Goal: Task Accomplishment & Management: Complete application form

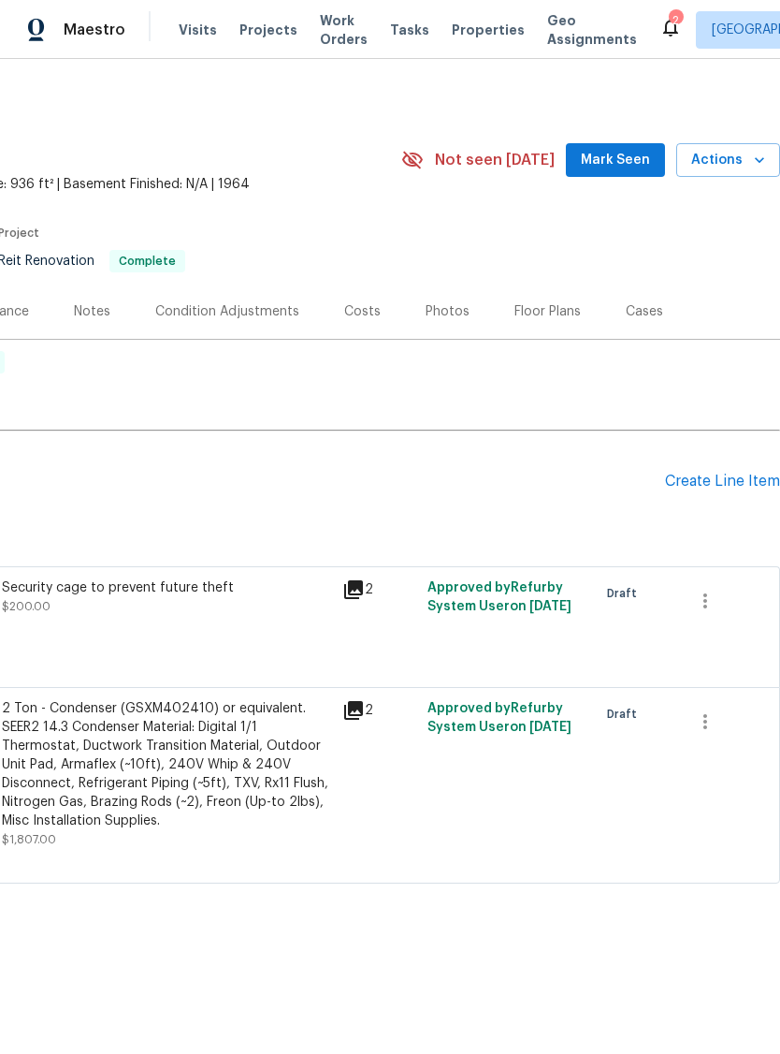
scroll to position [0, 277]
click at [723, 474] on div "Create Line Item" at bounding box center [722, 482] width 115 height 18
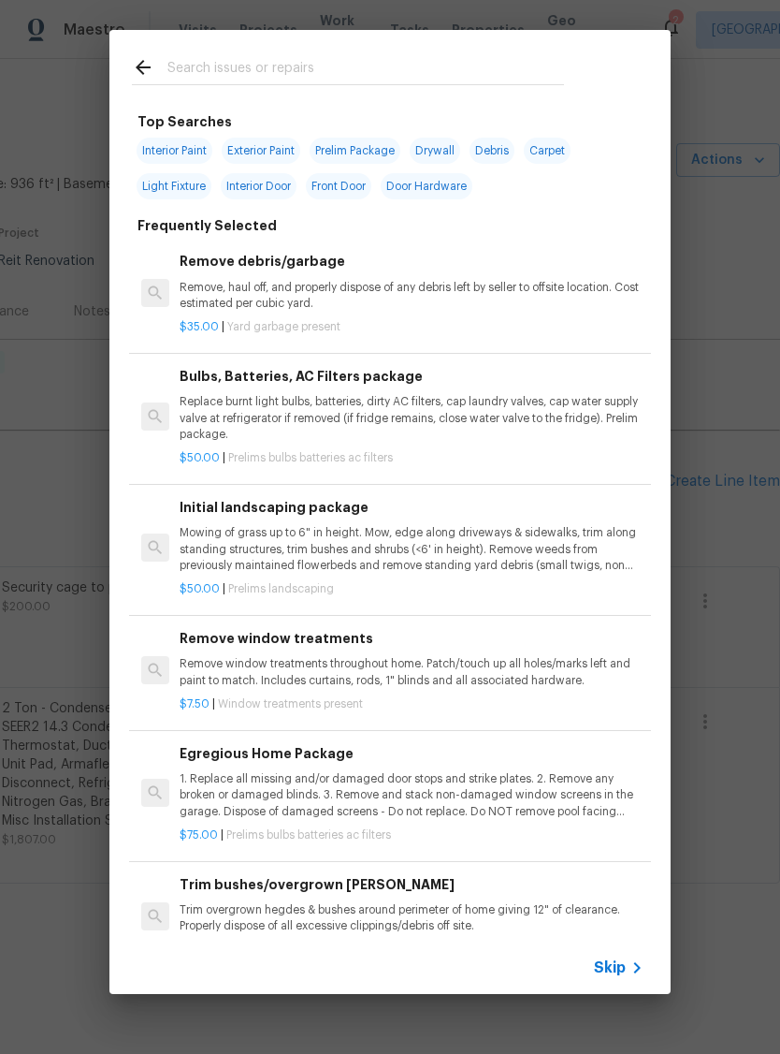
click at [621, 958] on span "Skip" at bounding box center [610, 967] width 32 height 19
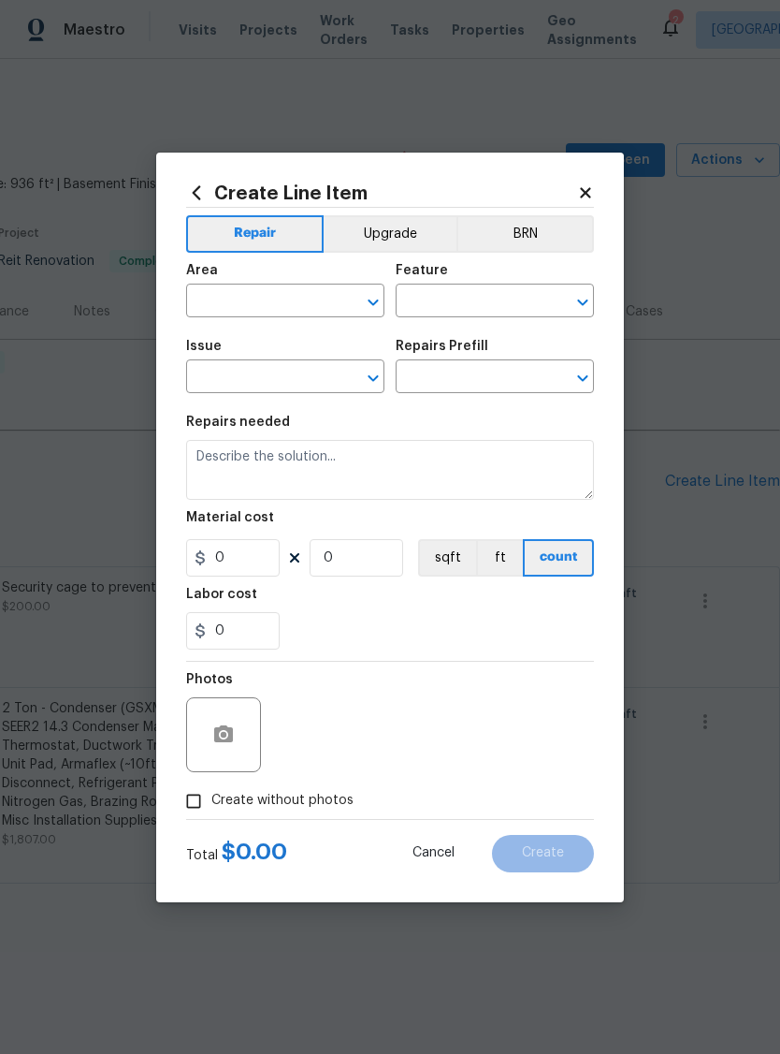
click at [284, 288] on input "text" at bounding box center [259, 302] width 146 height 29
click at [272, 342] on li "HVAC" at bounding box center [285, 343] width 198 height 31
type input "HVAC"
click at [474, 300] on input "text" at bounding box center [469, 302] width 146 height 29
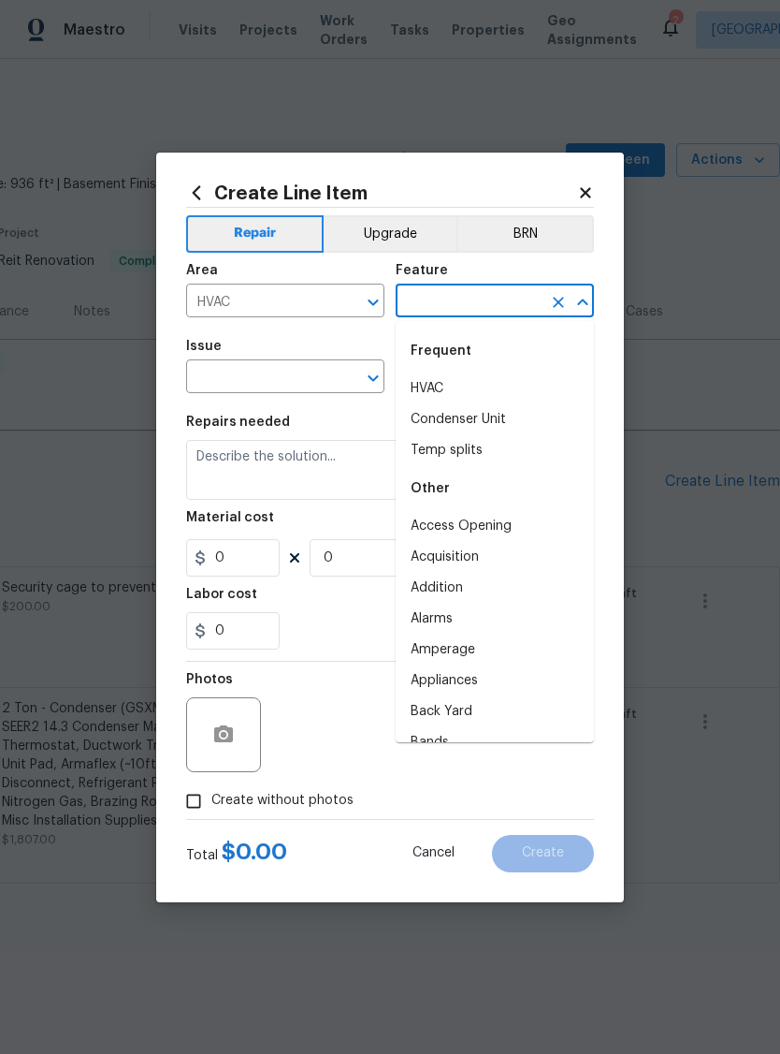
click at [468, 380] on li "HVAC" at bounding box center [495, 388] width 198 height 31
type input "HVAC"
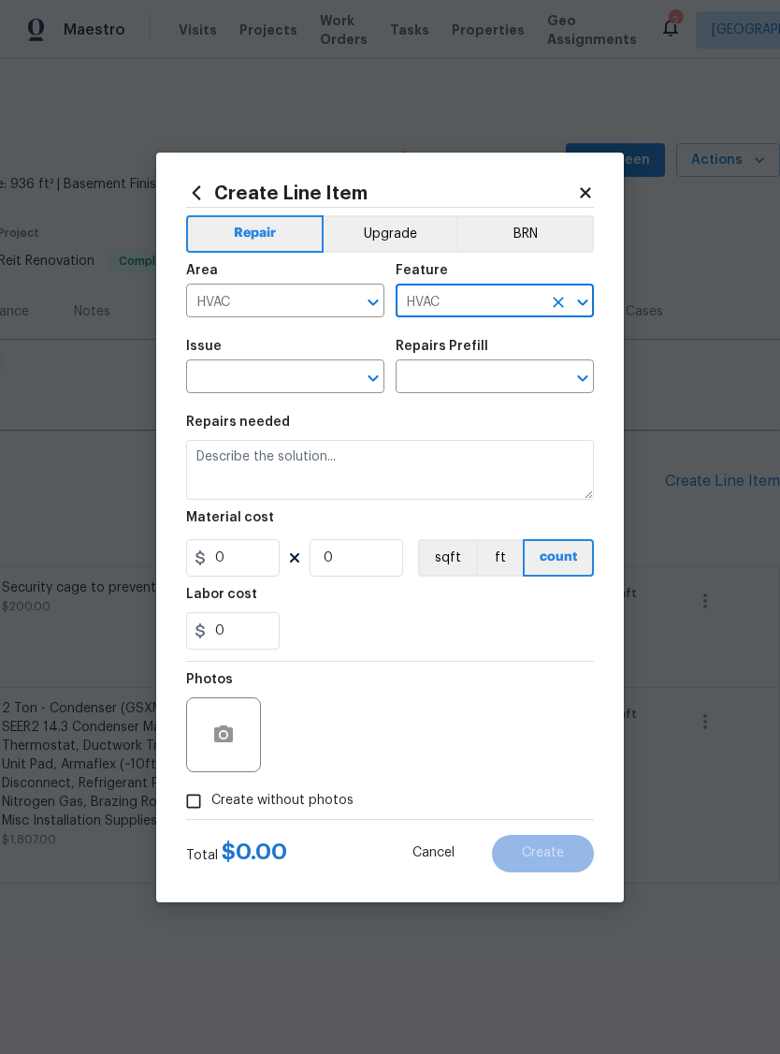
click at [271, 383] on input "text" at bounding box center [259, 378] width 146 height 29
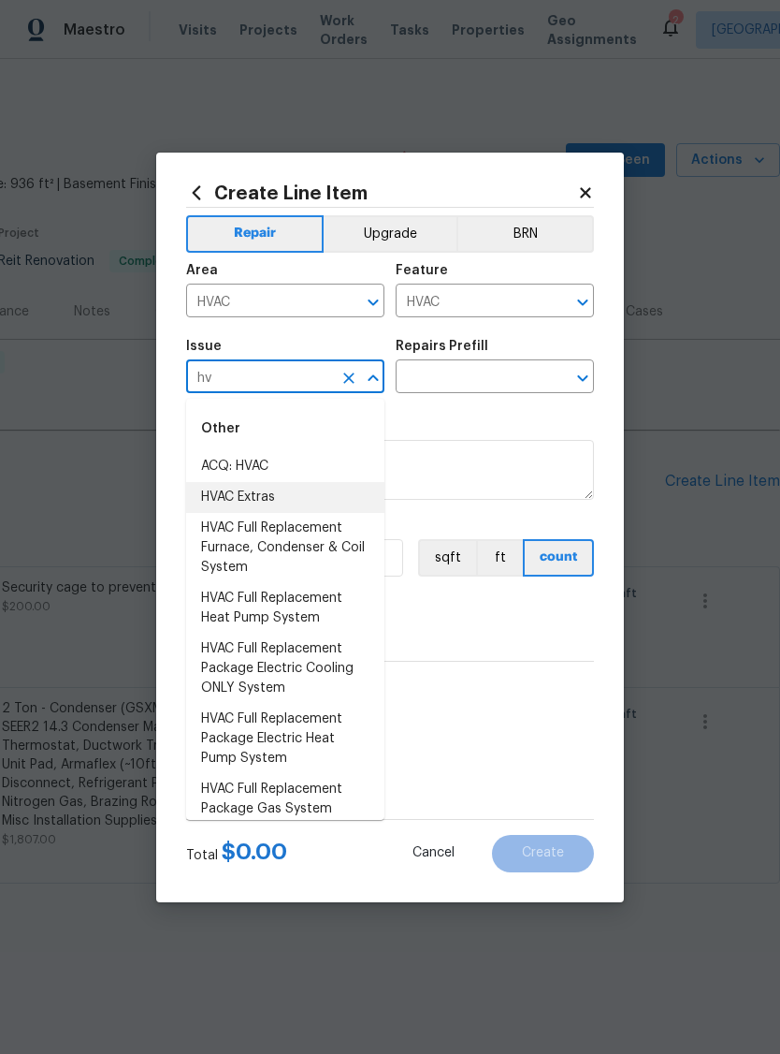
click at [293, 499] on li "HVAC Extras" at bounding box center [285, 497] width 198 height 31
type input "HVAC Extras"
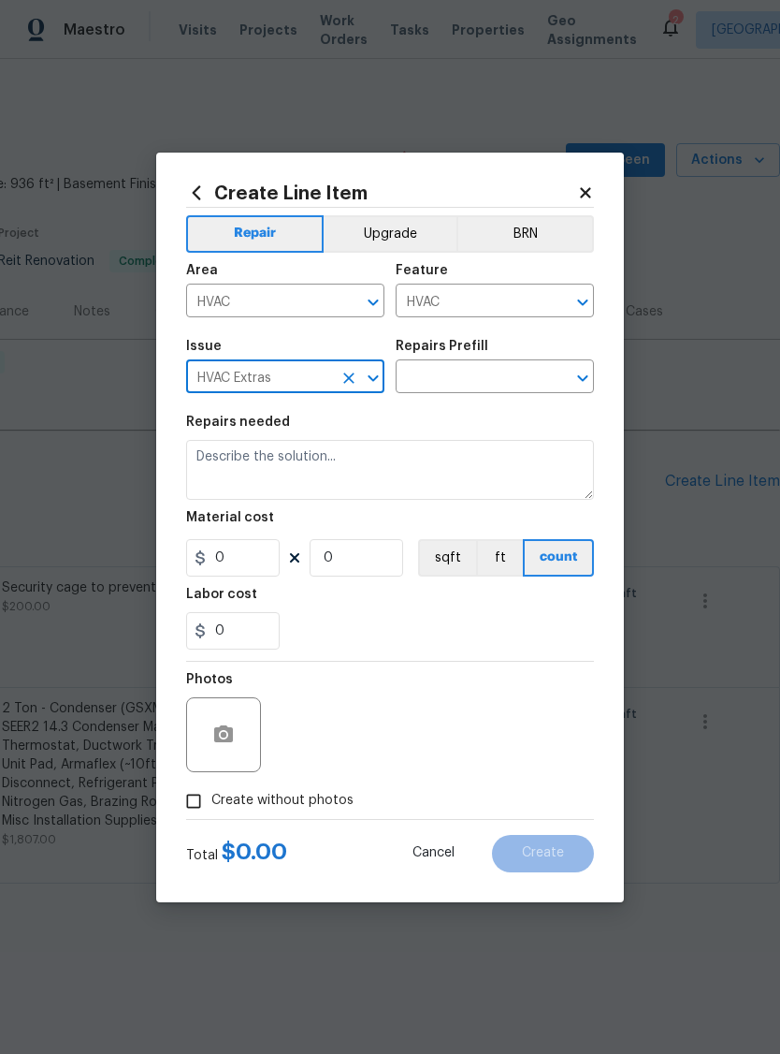
click at [482, 379] on input "text" at bounding box center [469, 378] width 146 height 29
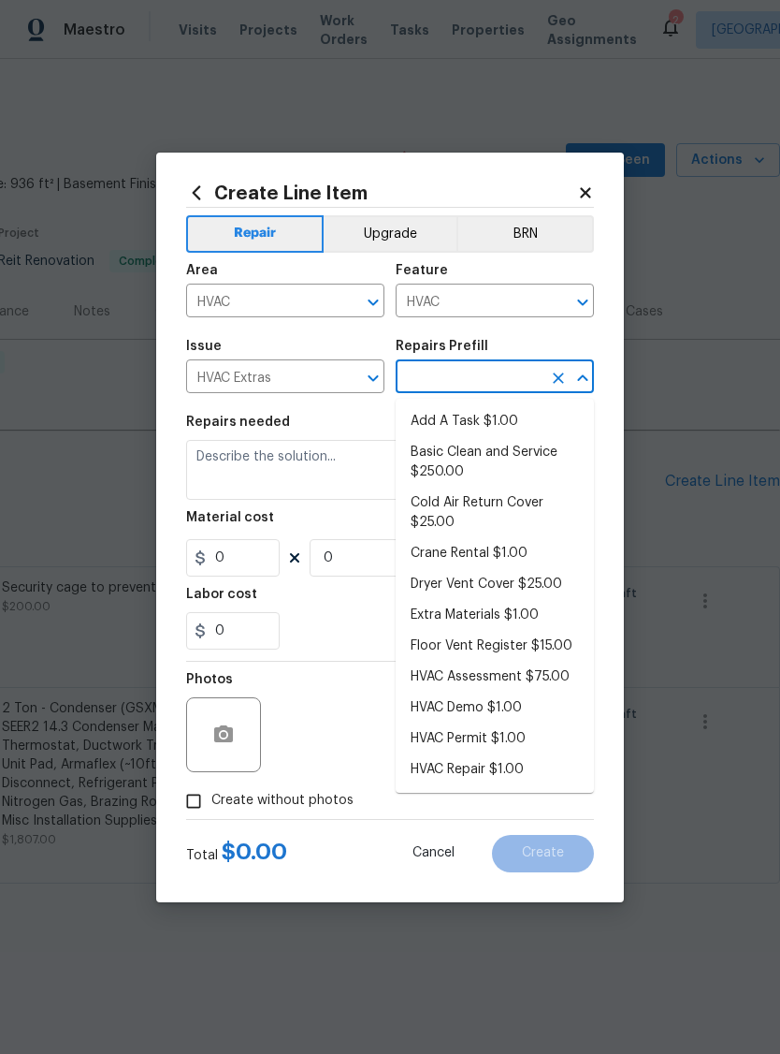
click at [559, 678] on li "HVAC Assessment $75.00" at bounding box center [495, 677] width 198 height 31
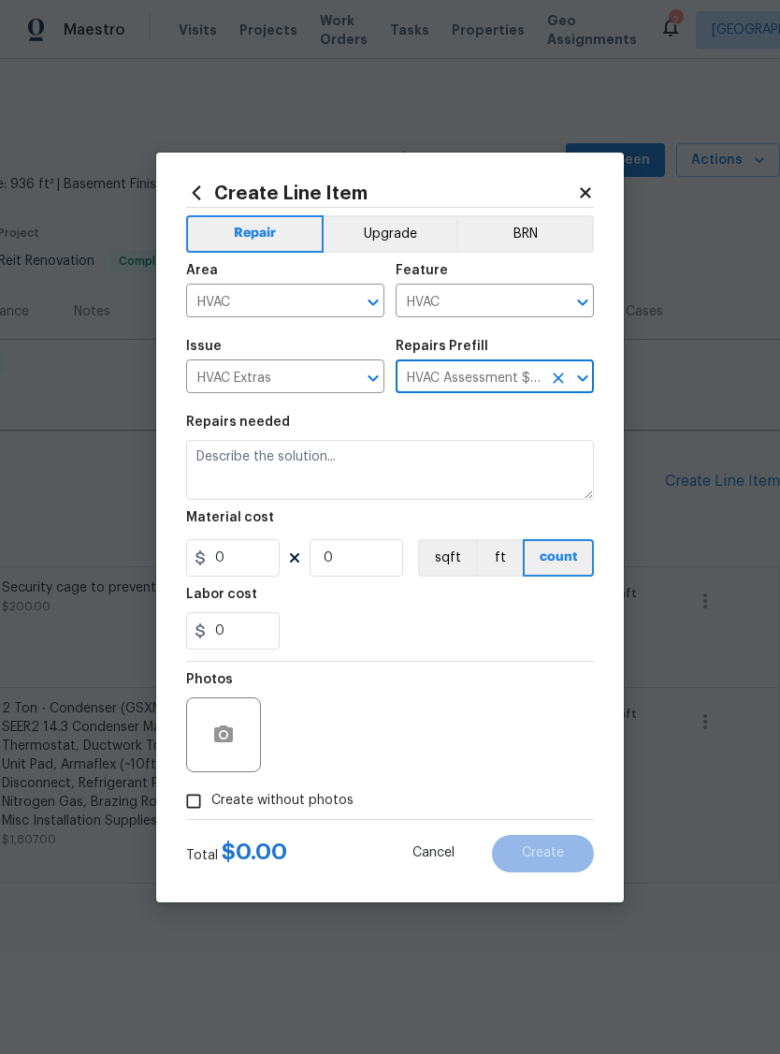
type input "HVAC Assessment $75.00"
type textarea "HVAC not working properly. Inspect system and diagnose problem."
type input "1"
type input "HVAC Assessment $75.00"
type input "75"
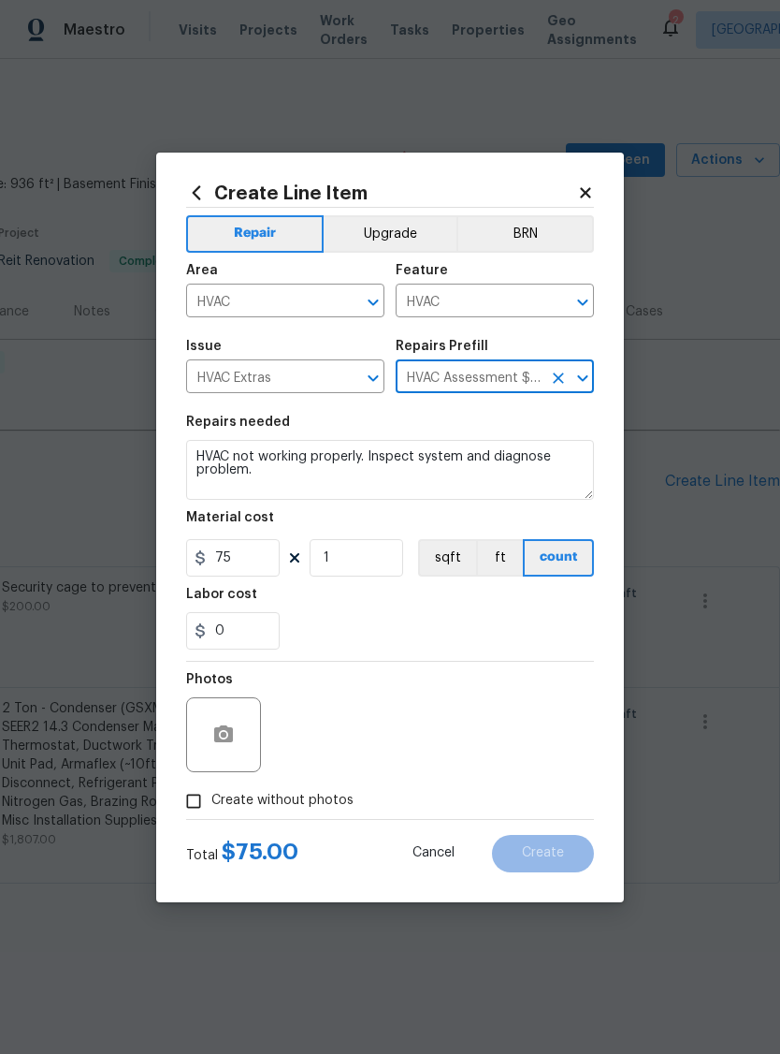
click at [263, 807] on span "Create without photos" at bounding box center [282, 801] width 142 height 20
click at [211, 807] on input "Create without photos" at bounding box center [194, 801] width 36 height 36
checkbox input "true"
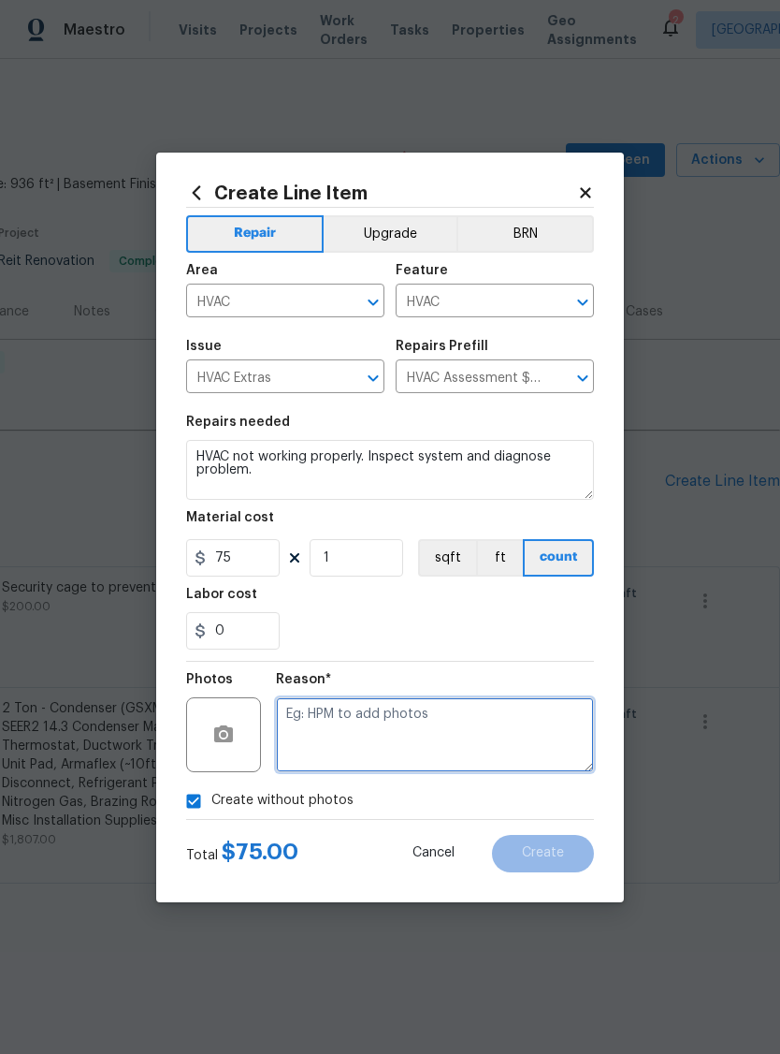
click at [370, 743] on textarea at bounding box center [435, 734] width 318 height 75
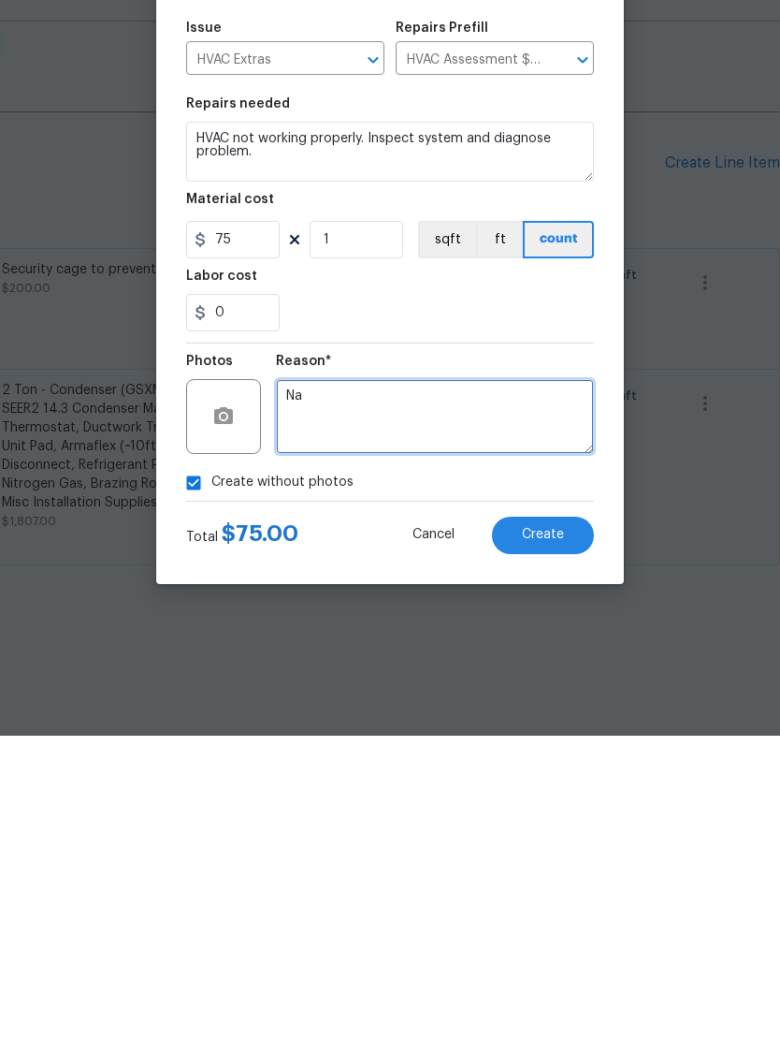
type textarea "Na"
click at [553, 835] on button "Create" at bounding box center [543, 853] width 102 height 37
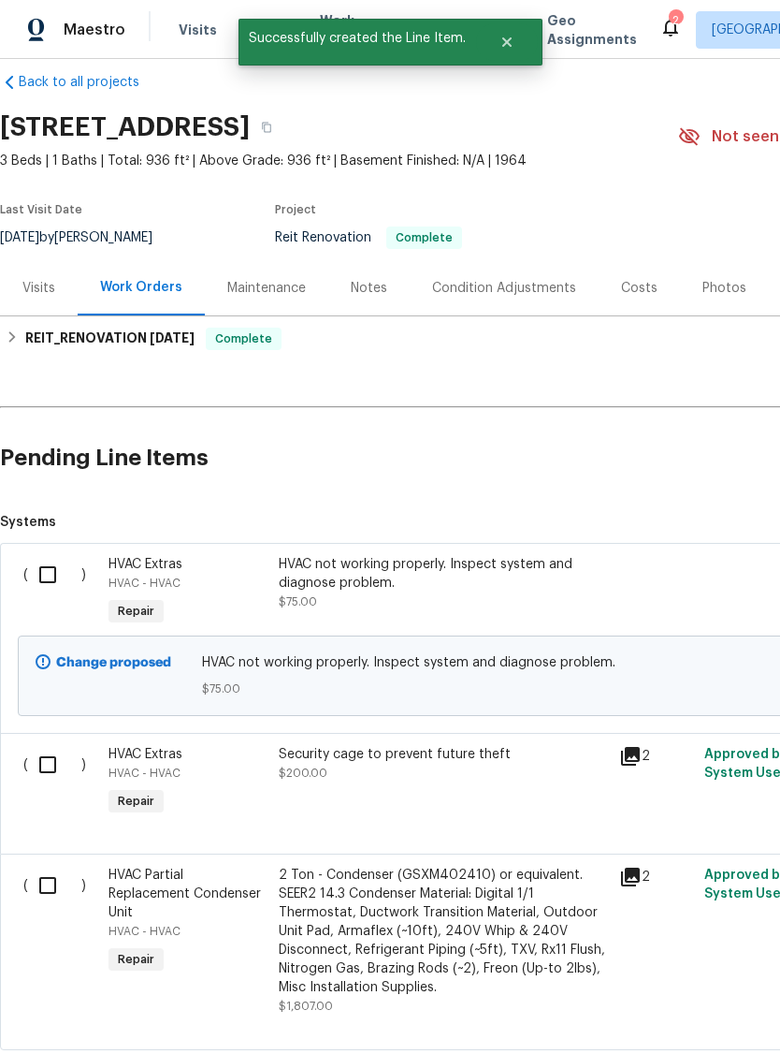
scroll to position [23, 0]
click at [51, 571] on input "checkbox" at bounding box center [54, 574] width 53 height 39
checkbox input "true"
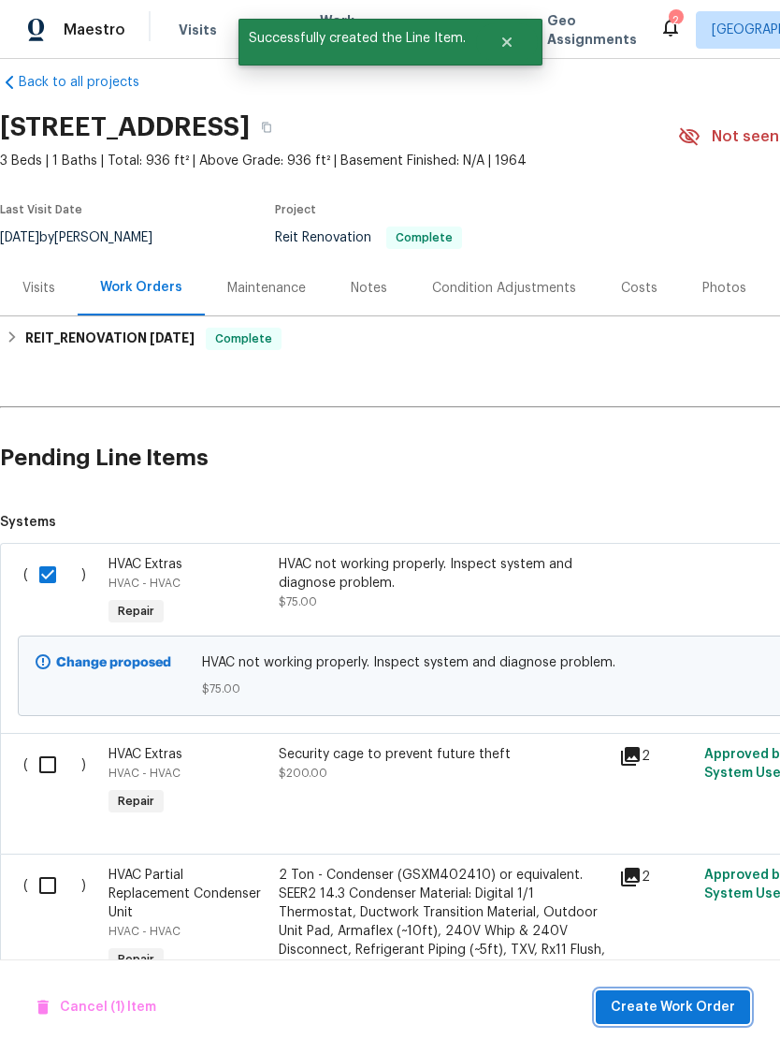
click at [677, 1005] on span "Create Work Order" at bounding box center [673, 1007] width 124 height 23
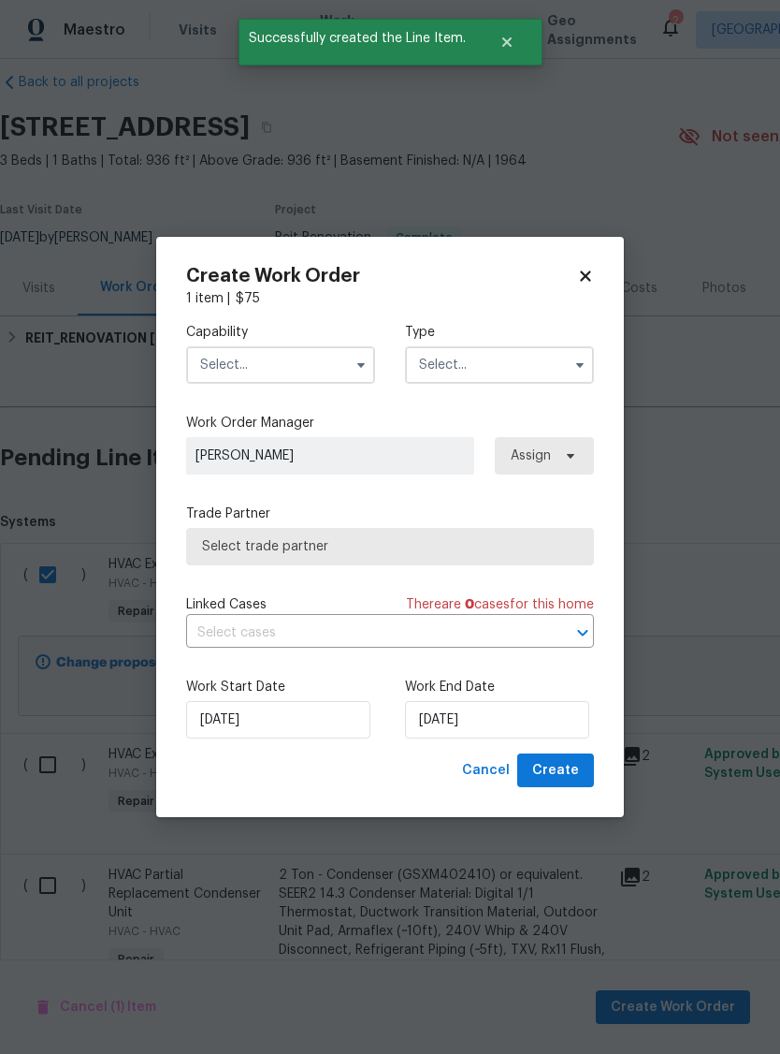
click at [278, 363] on input "text" at bounding box center [280, 364] width 189 height 37
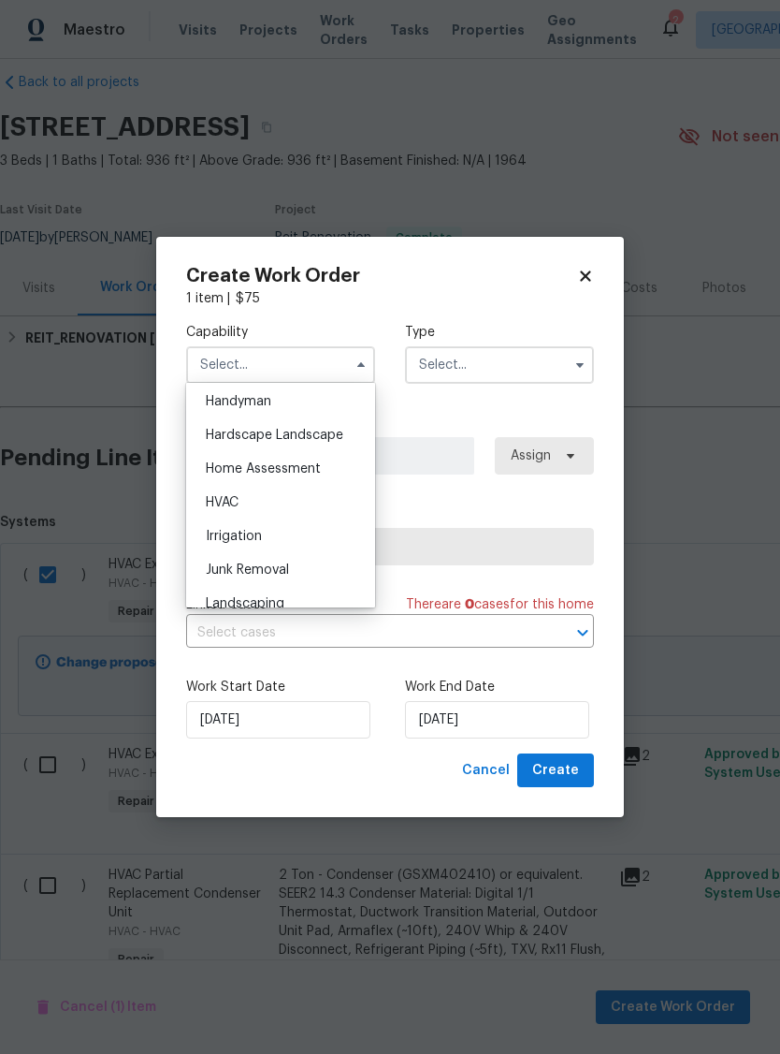
scroll to position [1038, 0]
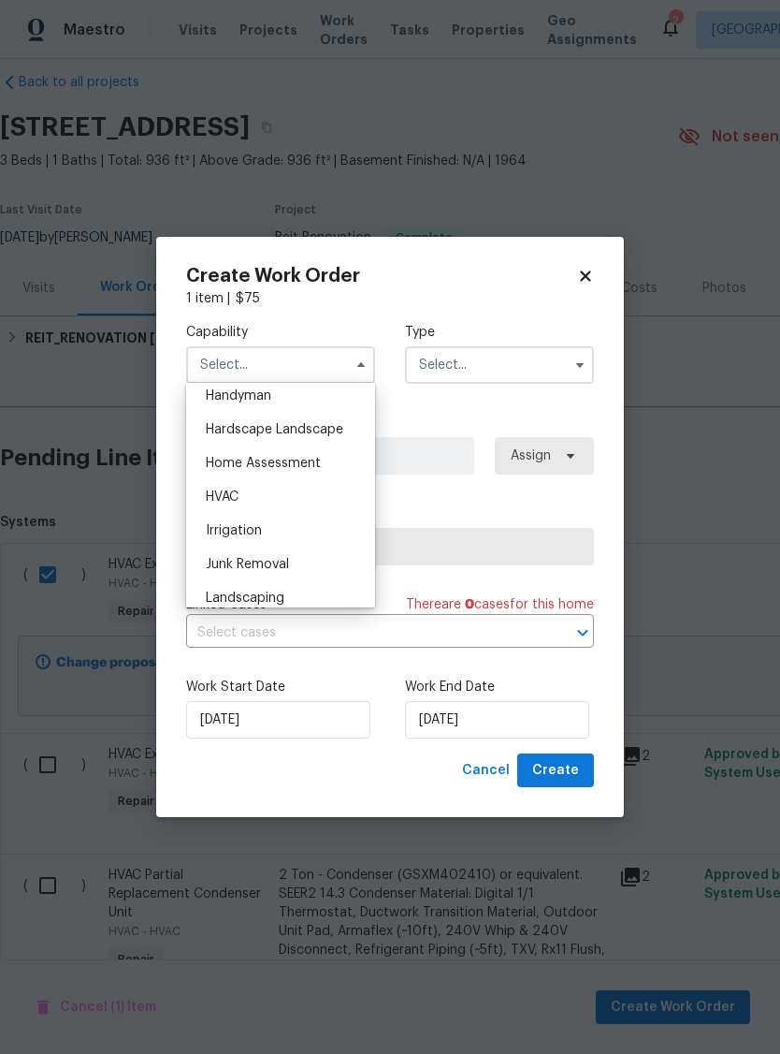
click at [267, 490] on div "HVAC" at bounding box center [281, 497] width 180 height 34
type input "HVAC"
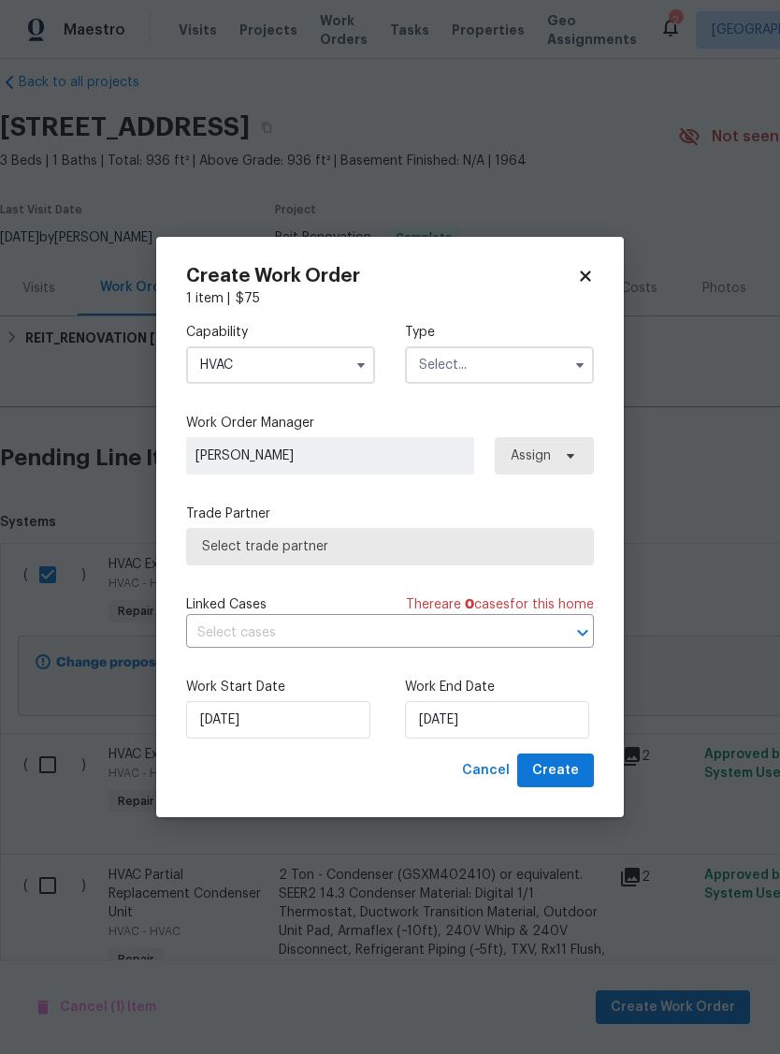
click at [489, 375] on input "text" at bounding box center [499, 364] width 189 height 37
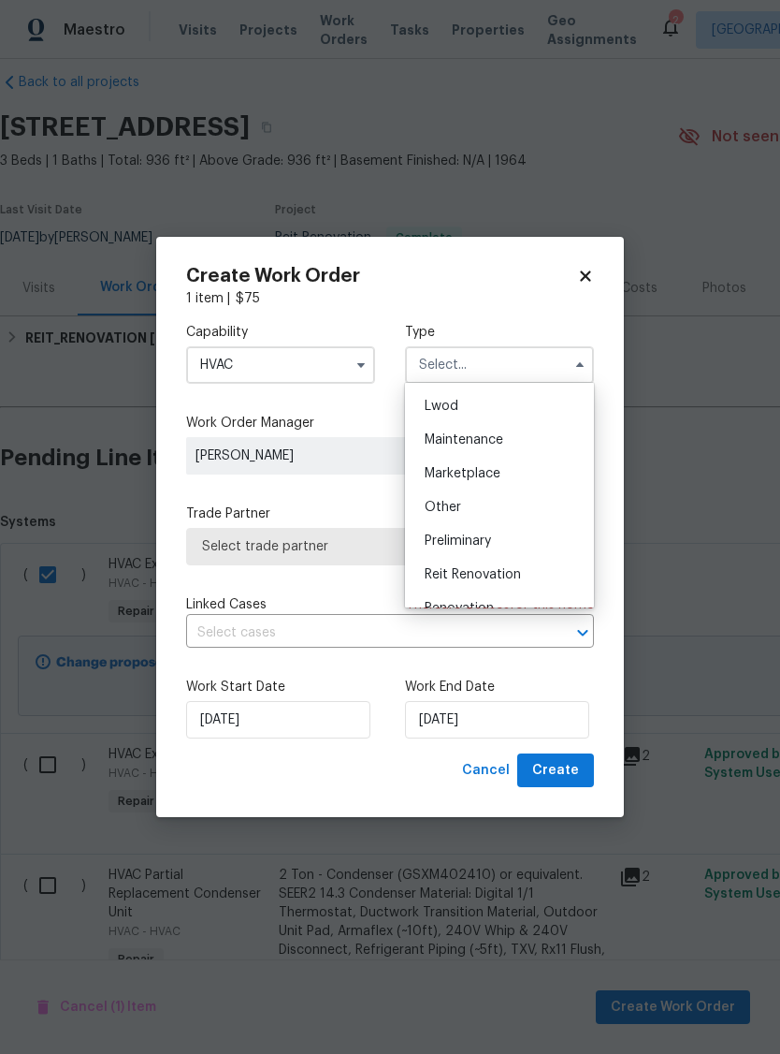
scroll to position [284, 0]
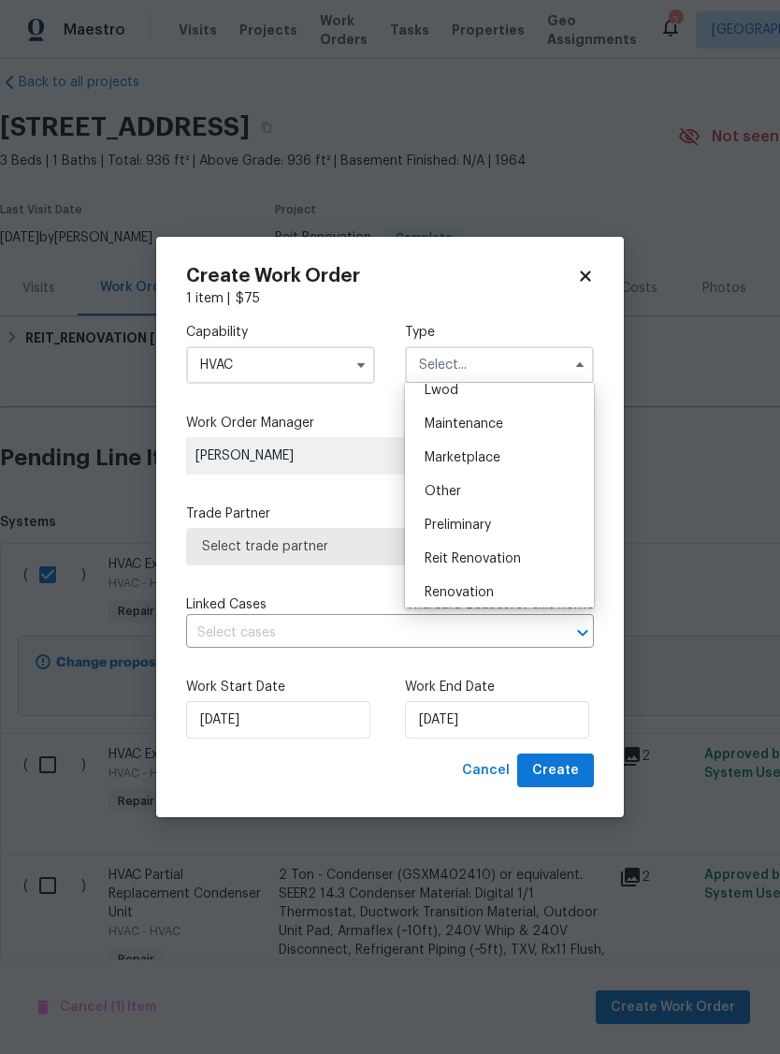
click at [510, 555] on span "Reit Renovation" at bounding box center [473, 558] width 96 height 13
type input "Reit Renovation"
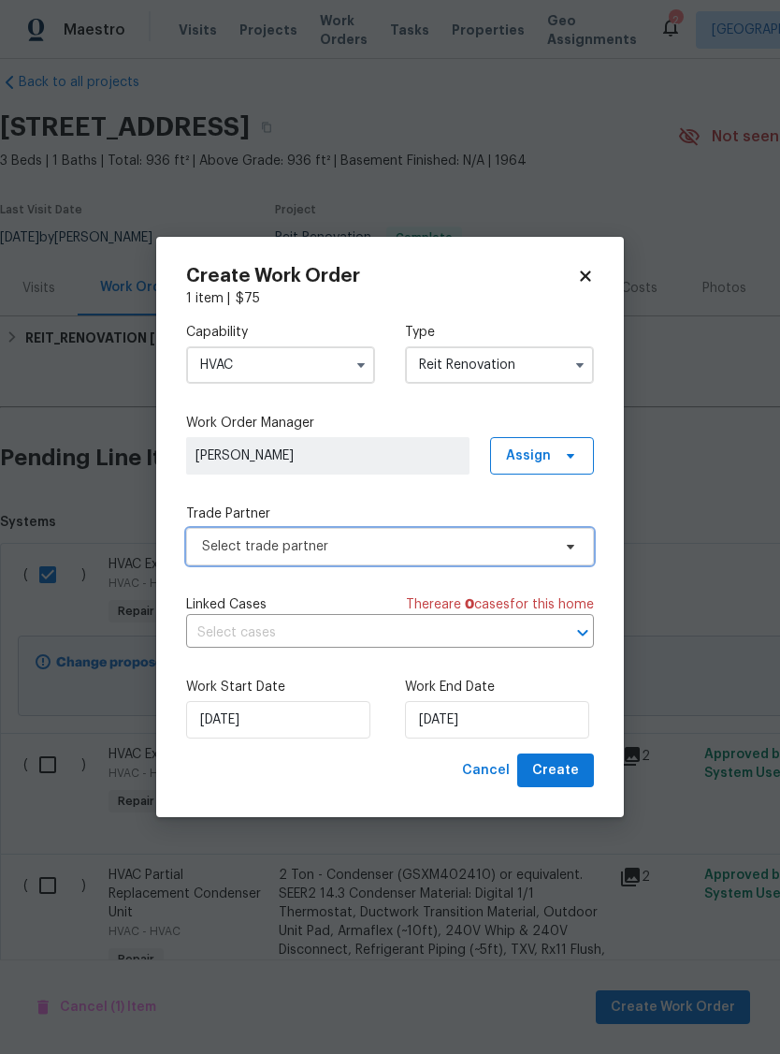
click at [391, 547] on span "Select trade partner" at bounding box center [376, 546] width 349 height 19
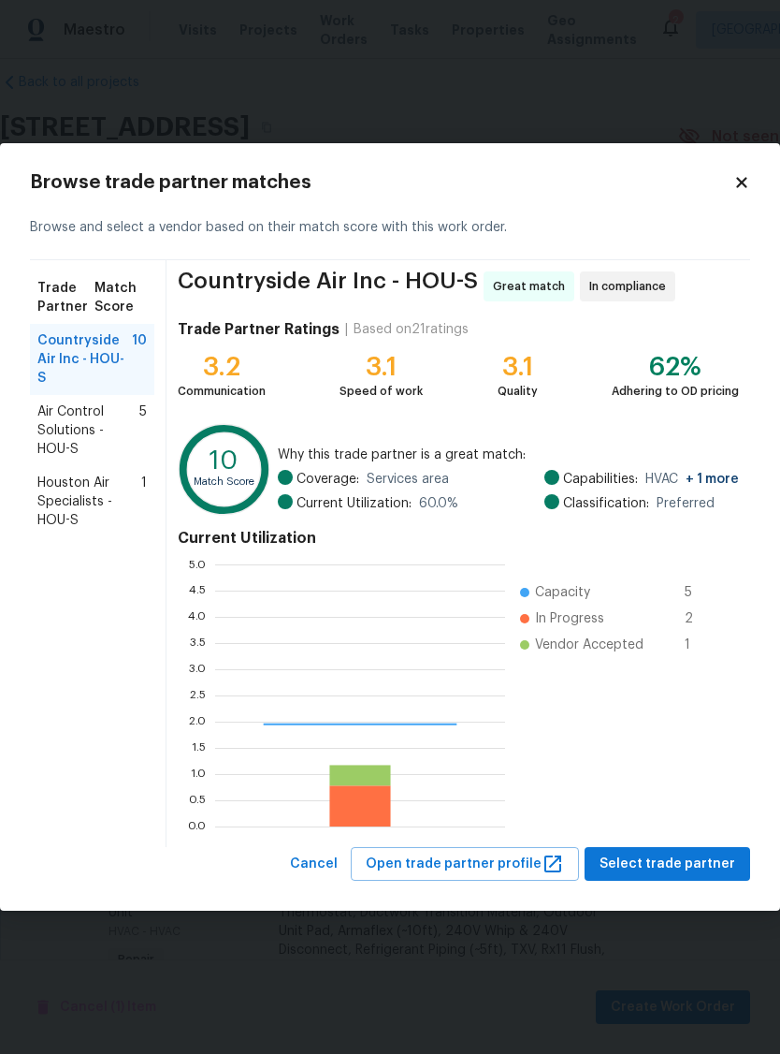
scroll to position [262, 290]
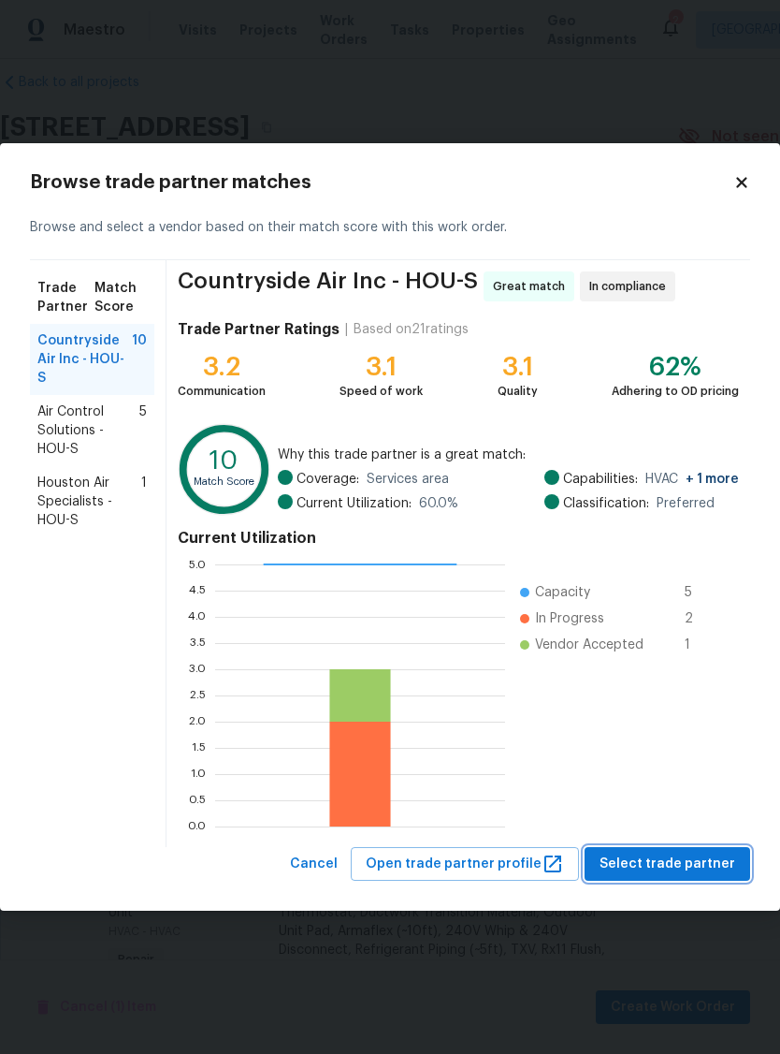
click at [698, 867] on span "Select trade partner" at bounding box center [668, 864] width 136 height 23
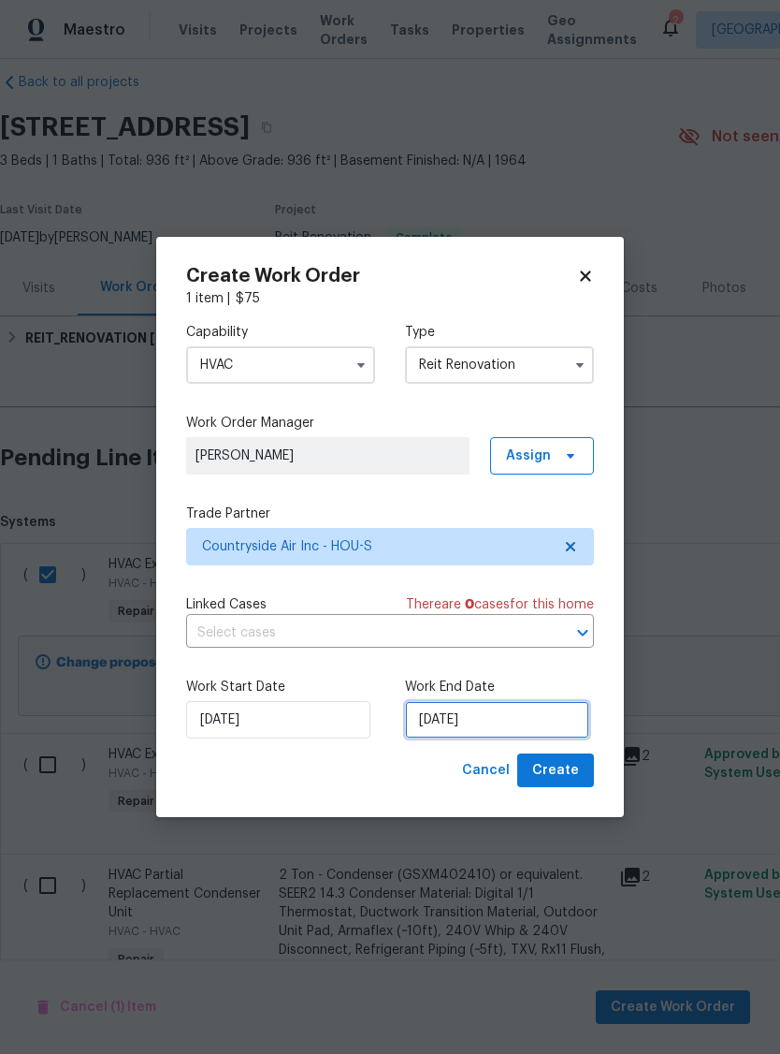
click at [513, 722] on input "9/8/2025" at bounding box center [497, 719] width 184 height 37
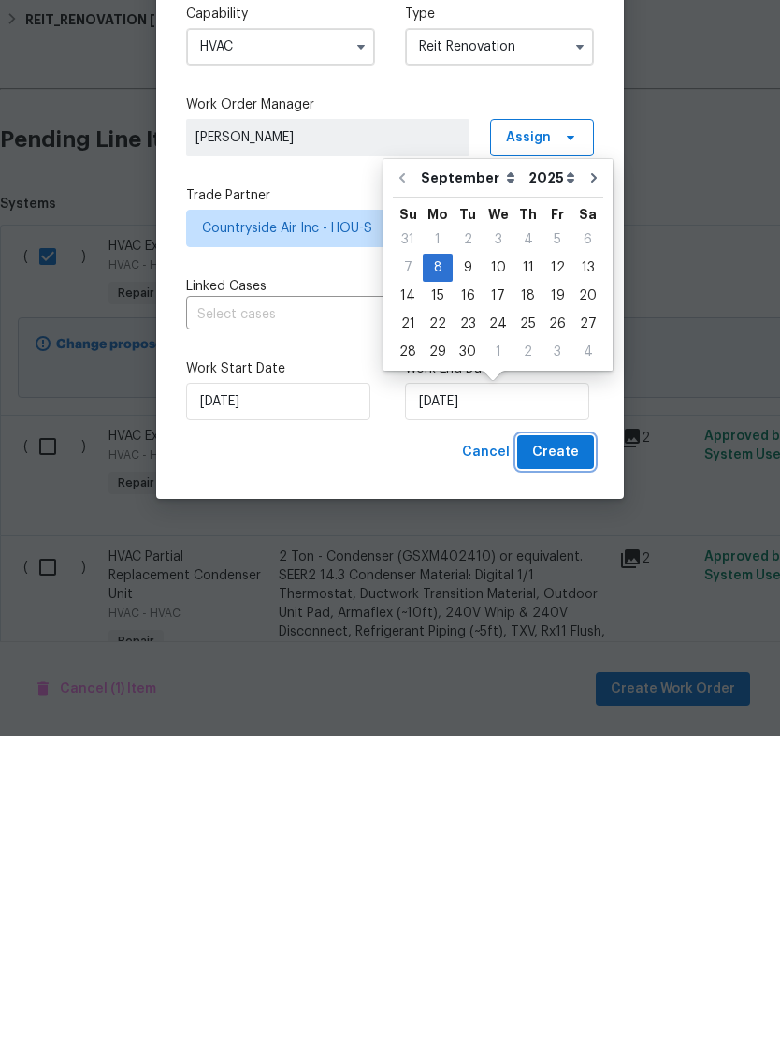
click at [565, 759] on span "Create" at bounding box center [555, 770] width 47 height 23
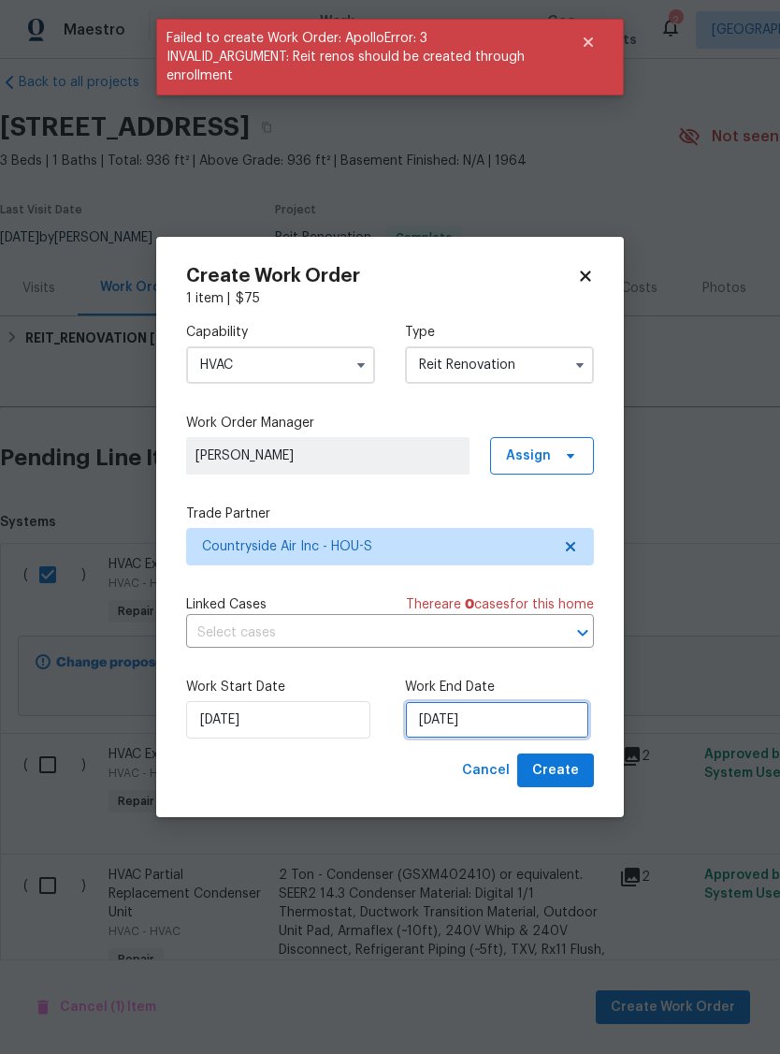
click at [474, 717] on input "9/8/2025" at bounding box center [497, 719] width 184 height 37
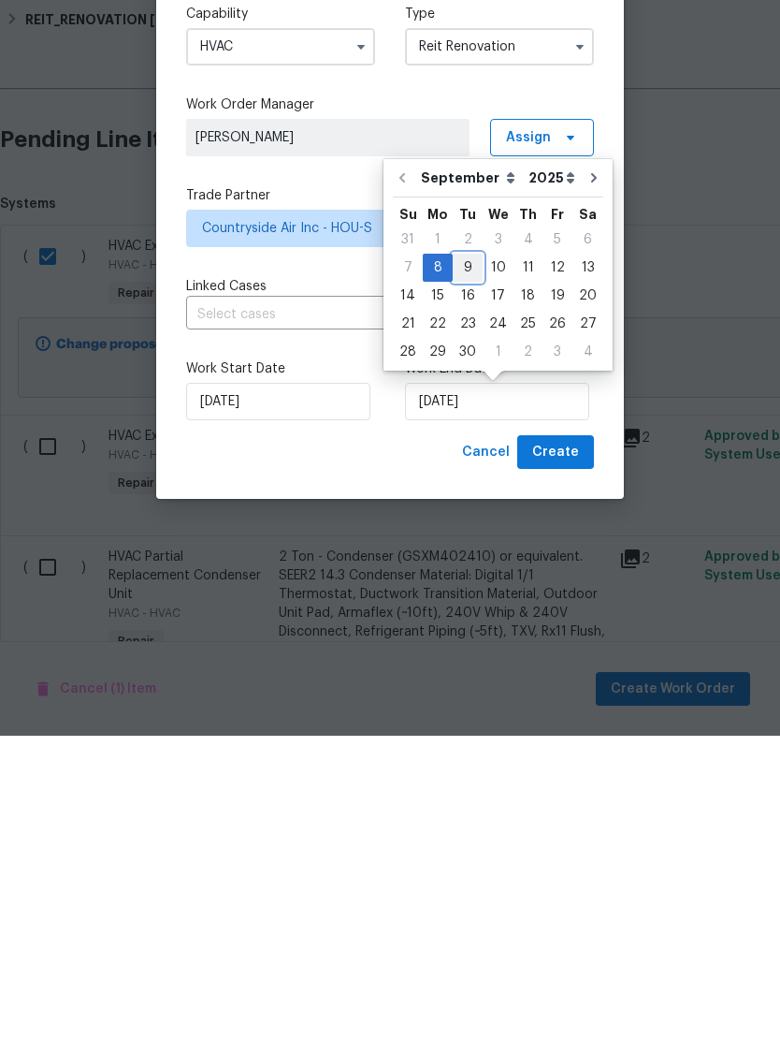
click at [463, 573] on div "9" at bounding box center [468, 586] width 30 height 26
type input "9/9/2025"
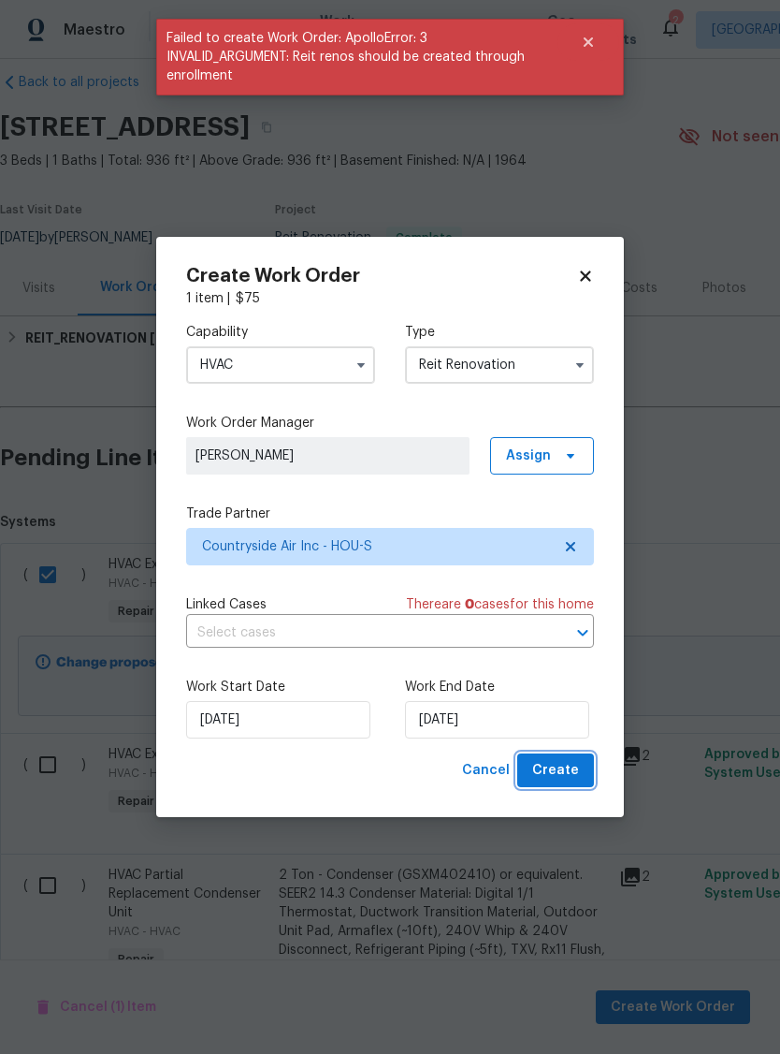
click at [559, 771] on span "Create" at bounding box center [555, 770] width 47 height 23
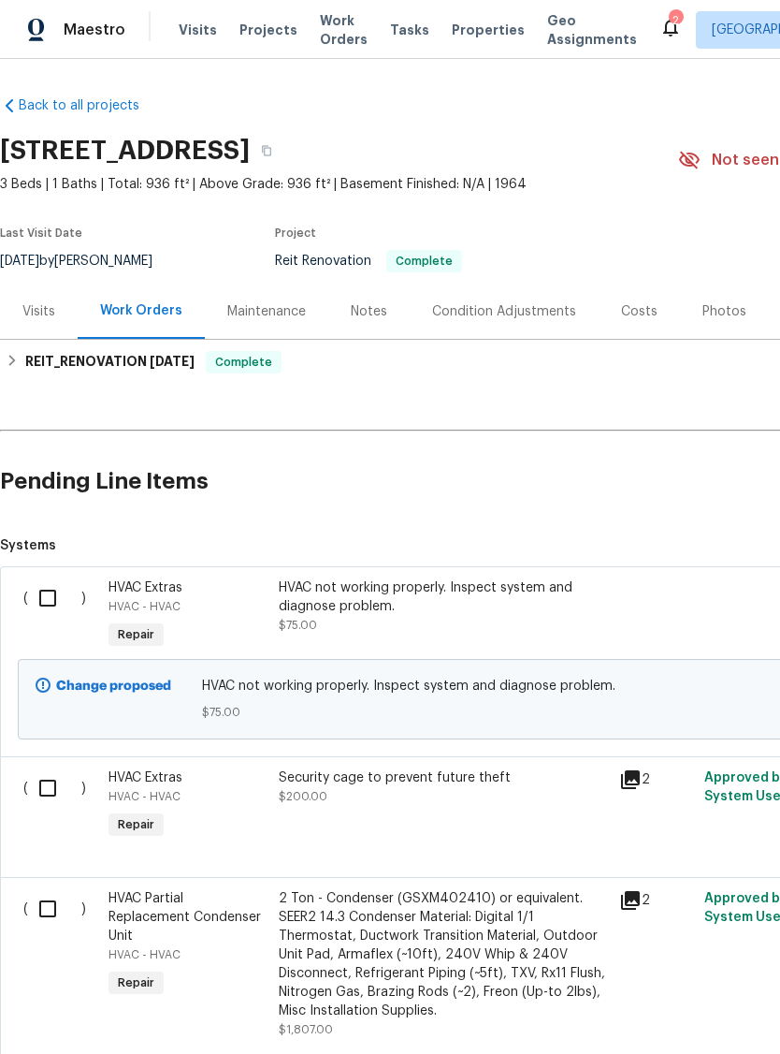
click at [47, 591] on input "checkbox" at bounding box center [54, 597] width 53 height 39
checkbox input "true"
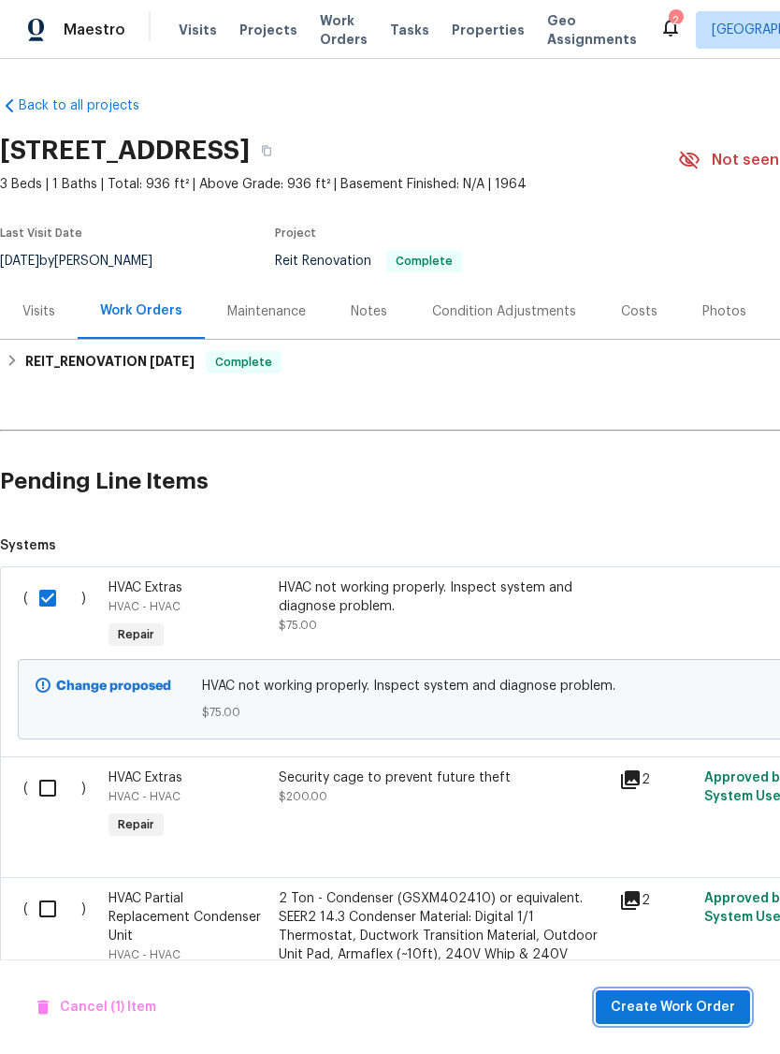
click at [696, 1005] on span "Create Work Order" at bounding box center [673, 1007] width 124 height 23
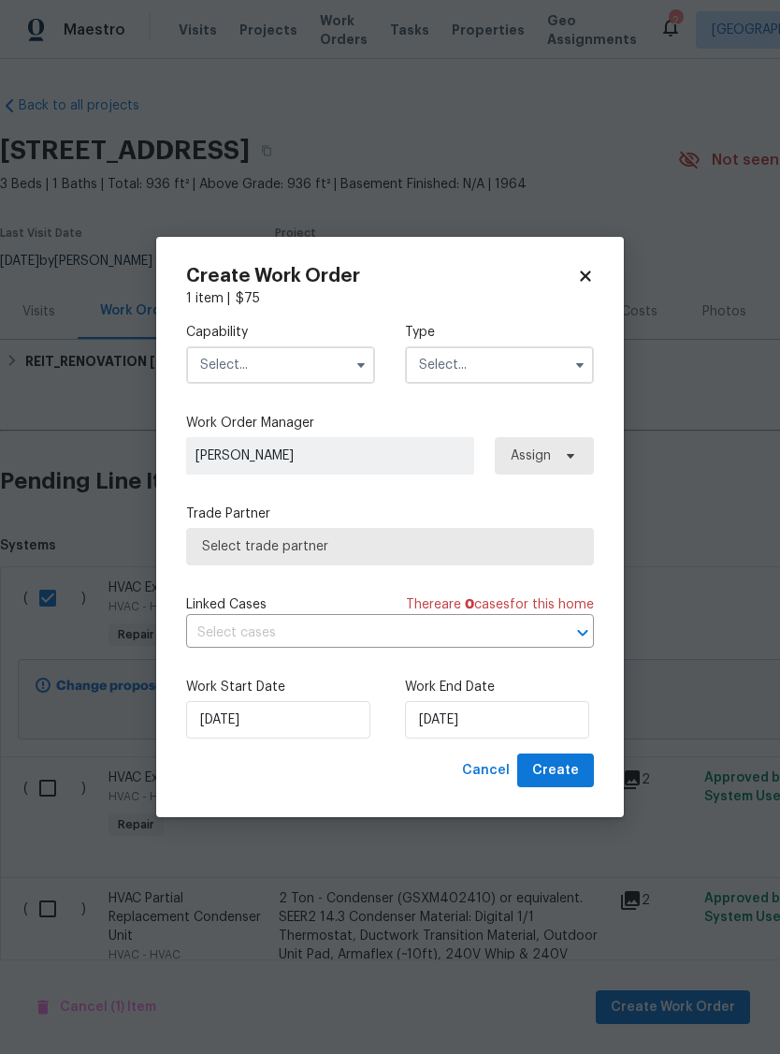
click at [275, 361] on input "text" at bounding box center [280, 364] width 189 height 37
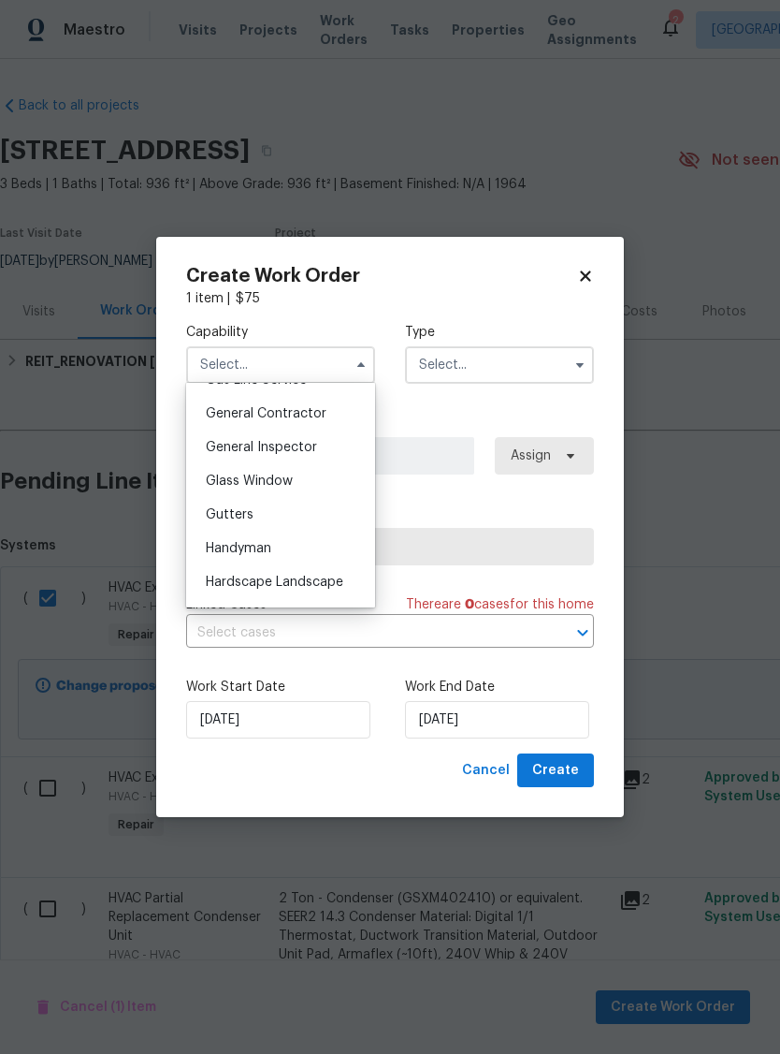
scroll to position [1008, 0]
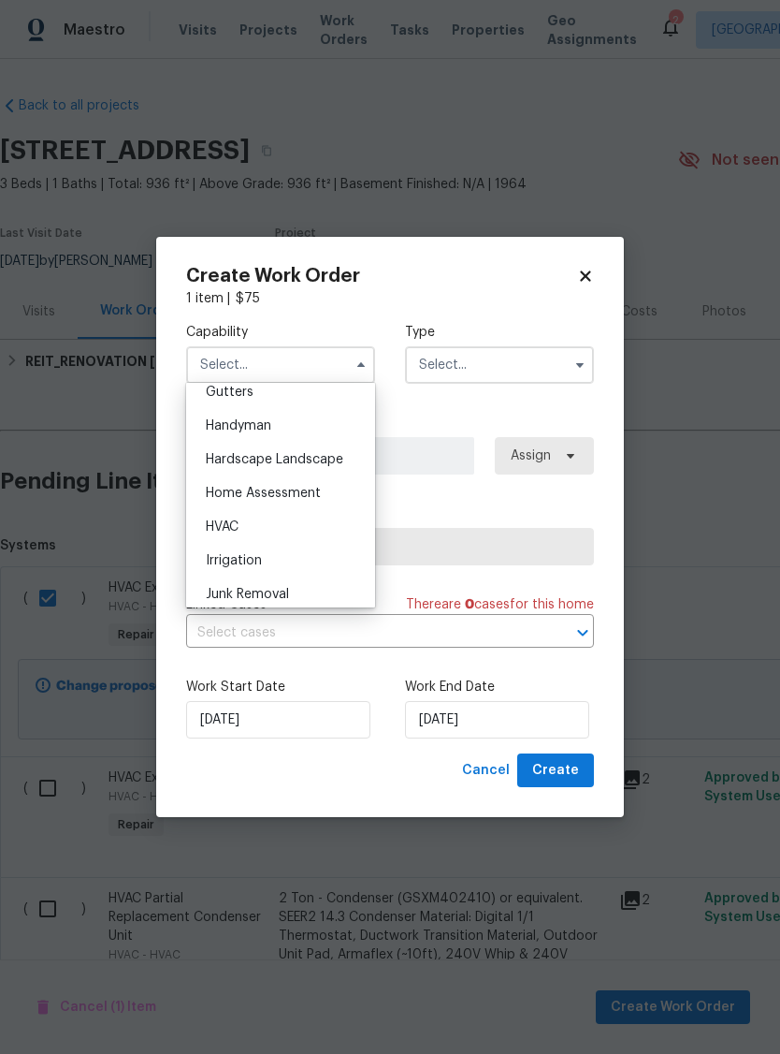
click at [269, 531] on div "HVAC" at bounding box center [281, 527] width 180 height 34
type input "HVAC"
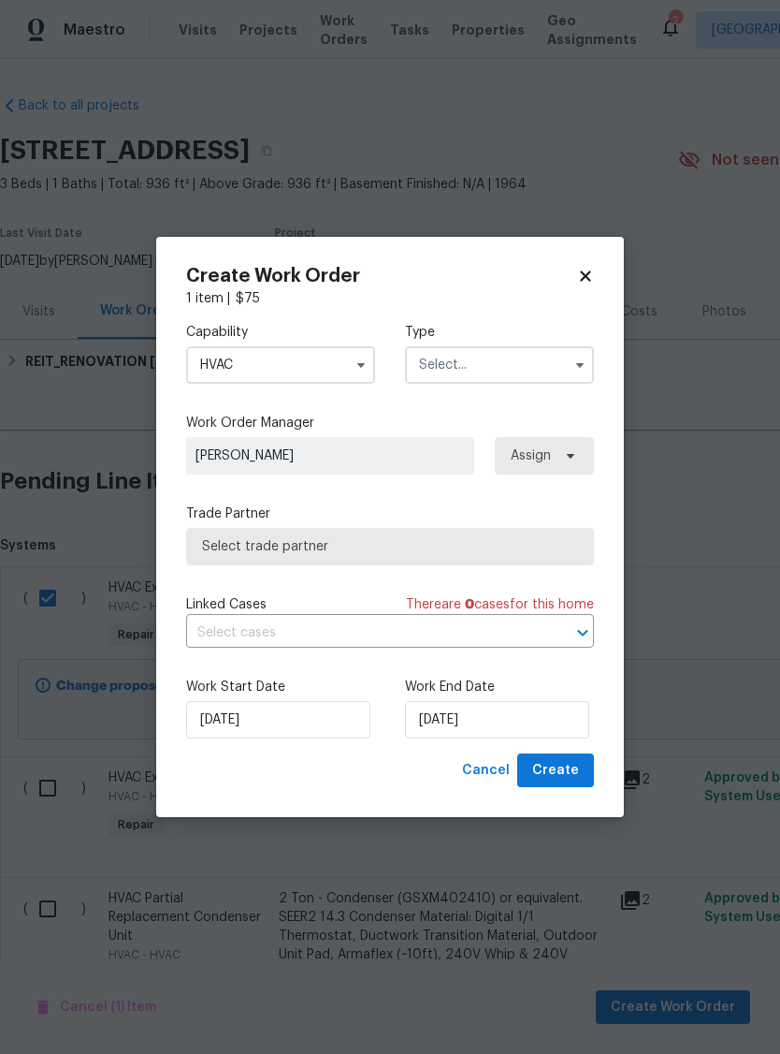
click at [484, 369] on input "text" at bounding box center [499, 364] width 189 height 37
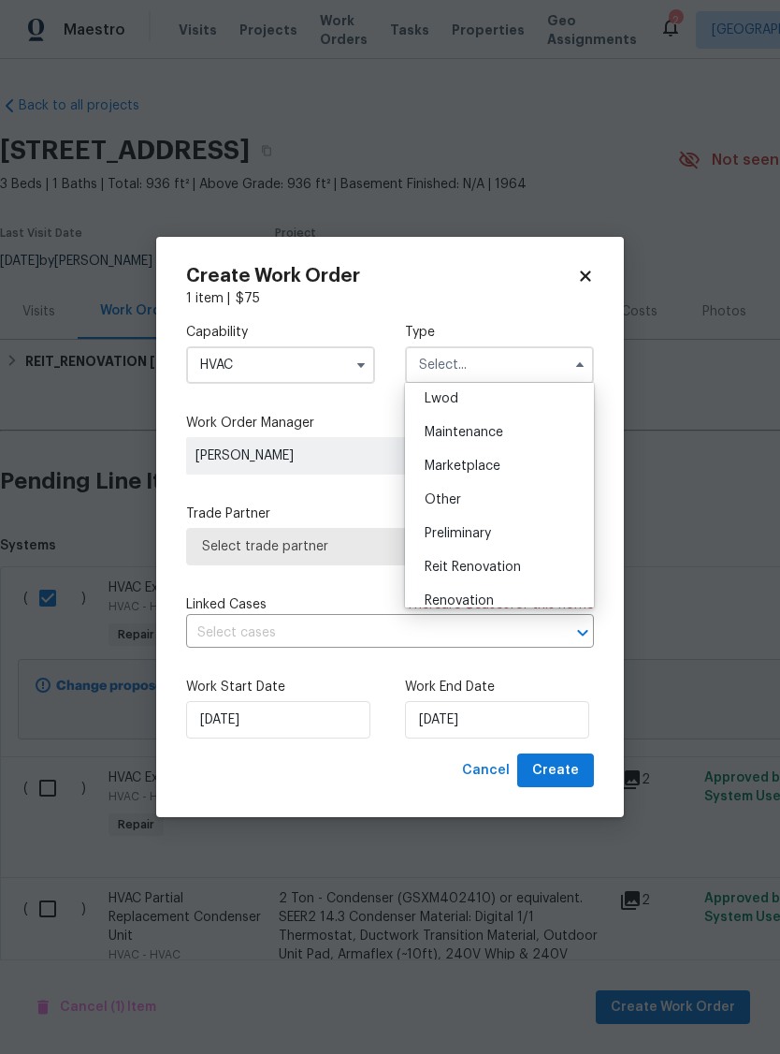
scroll to position [304, 0]
click at [505, 539] on span "Reit Renovation" at bounding box center [473, 538] width 96 height 13
type input "Reit Renovation"
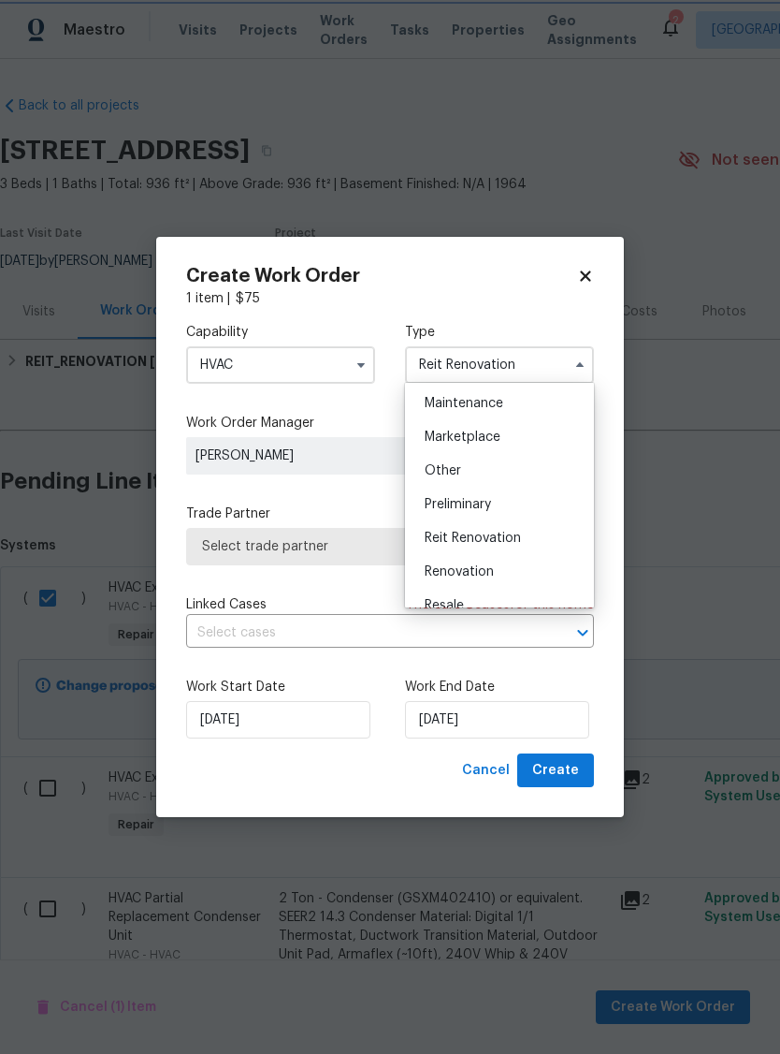
scroll to position [0, 0]
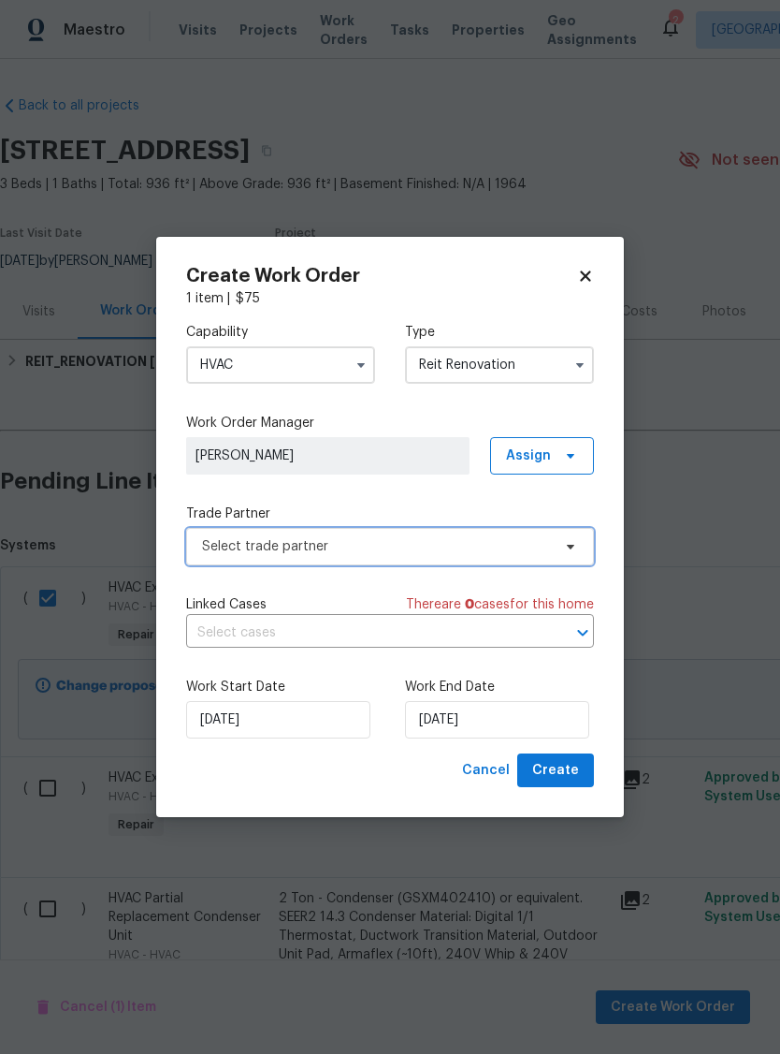
click at [392, 544] on span "Select trade partner" at bounding box center [376, 546] width 349 height 19
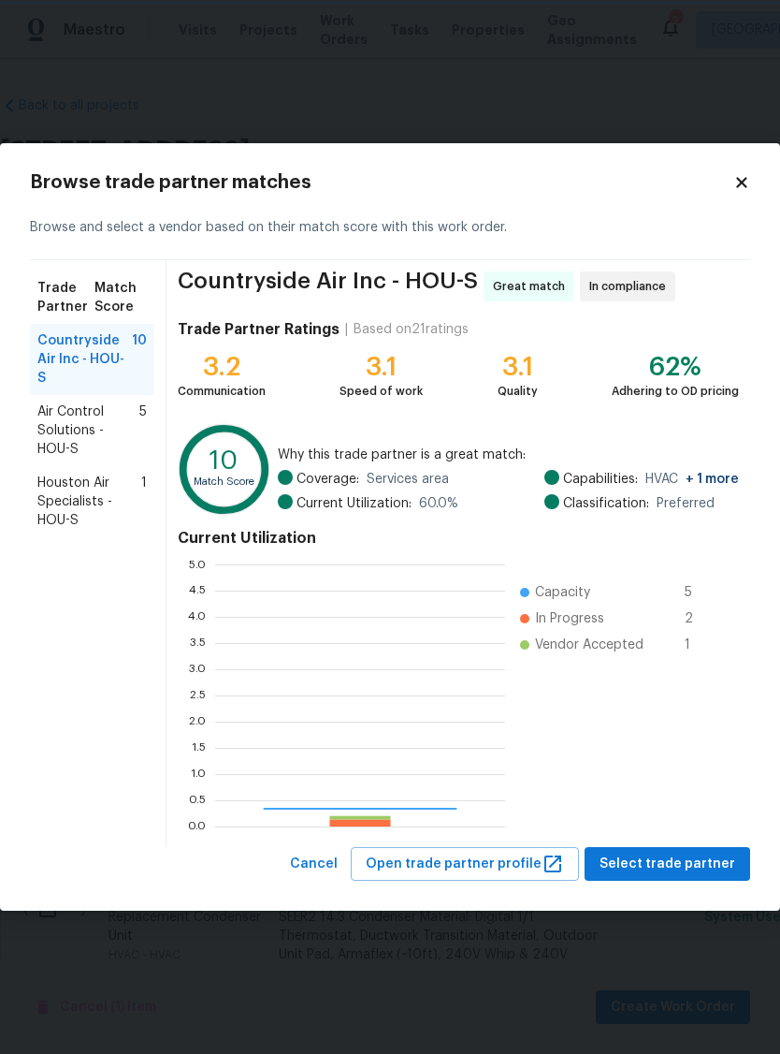
scroll to position [262, 290]
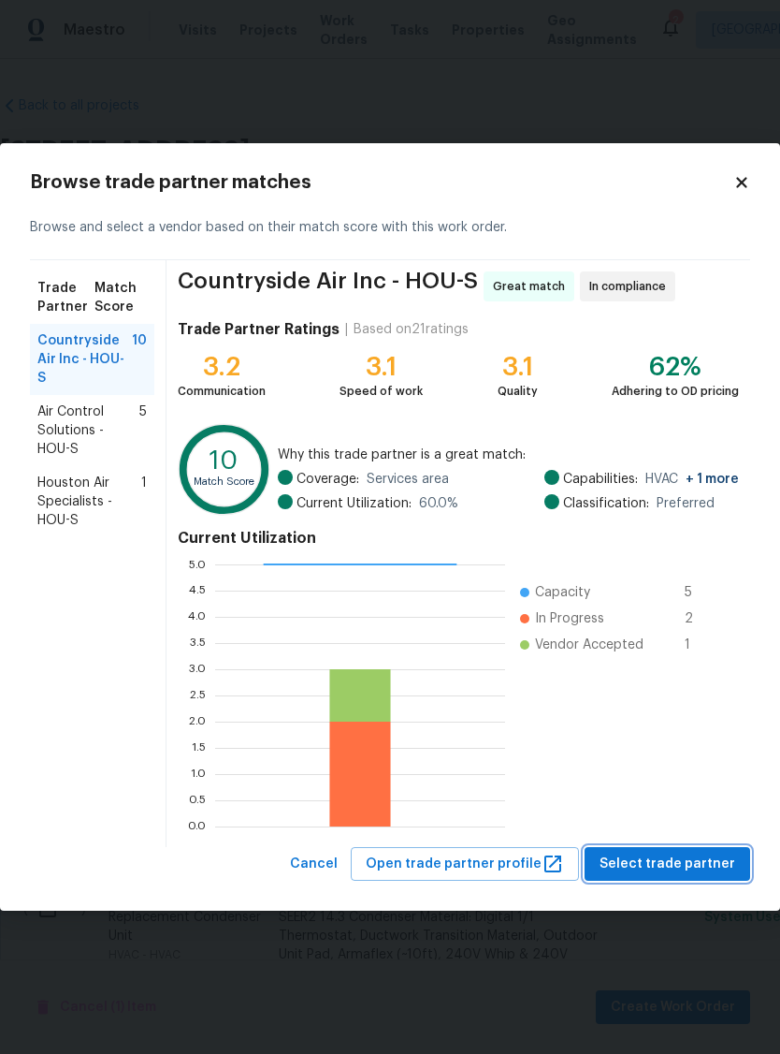
click at [692, 865] on span "Select trade partner" at bounding box center [668, 864] width 136 height 23
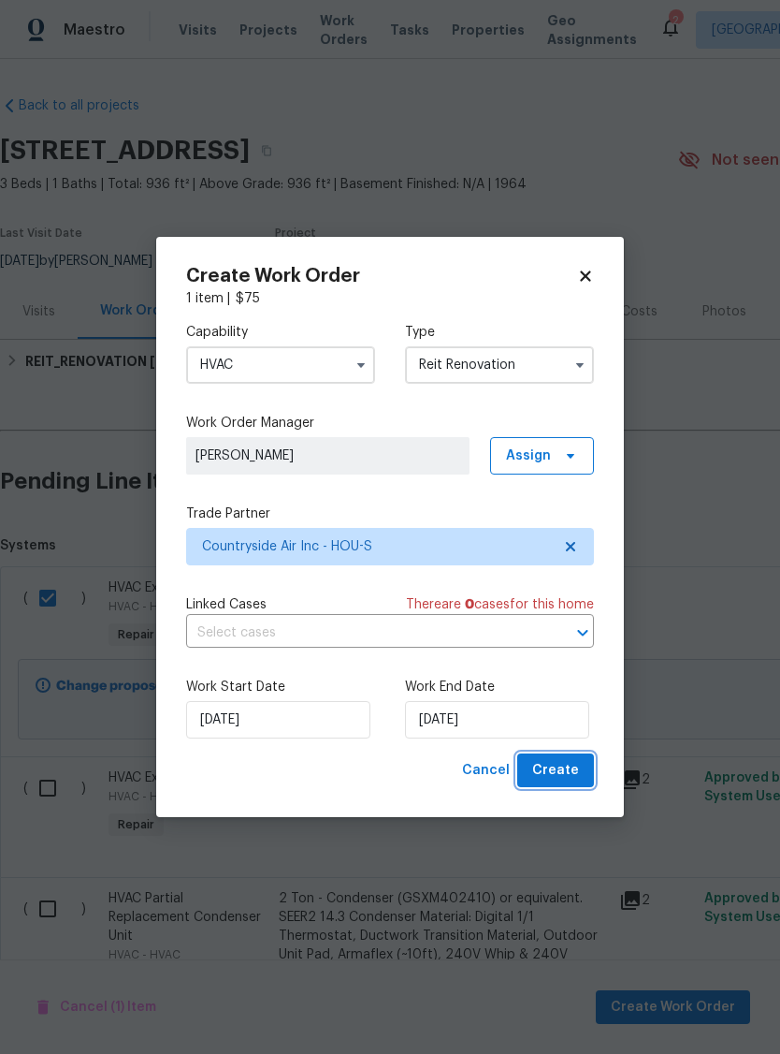
click at [573, 775] on span "Create" at bounding box center [555, 770] width 47 height 23
